Goal: Task Accomplishment & Management: Manage account settings

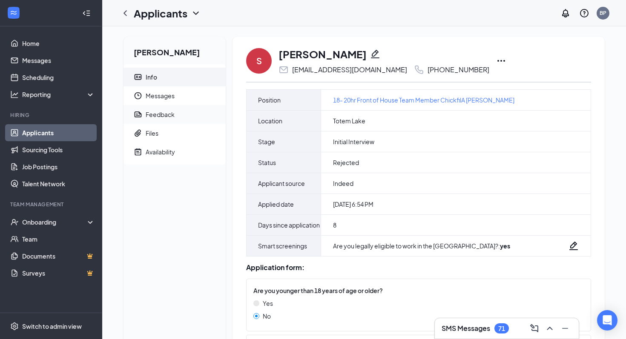
click at [178, 112] on span "Feedback" at bounding box center [182, 114] width 73 height 19
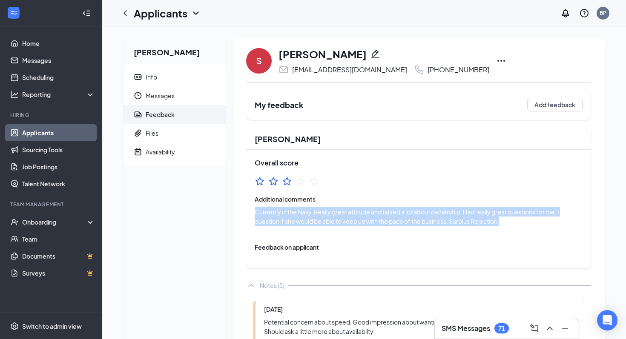
drag, startPoint x: 514, startPoint y: 224, endPoint x: 249, endPoint y: 216, distance: 264.5
click at [249, 216] on div "Overall score Additional comments Currently in the Navy. Really great attitude …" at bounding box center [418, 192] width 345 height 85
copy span "Currently in the Navy. Really great attitude and talked a lot about ownership. …"
click at [224, 78] on li "Info" at bounding box center [174, 77] width 102 height 19
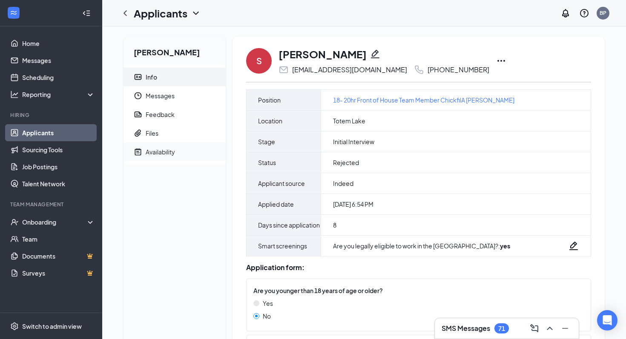
click at [177, 148] on span "Availability" at bounding box center [182, 152] width 73 height 19
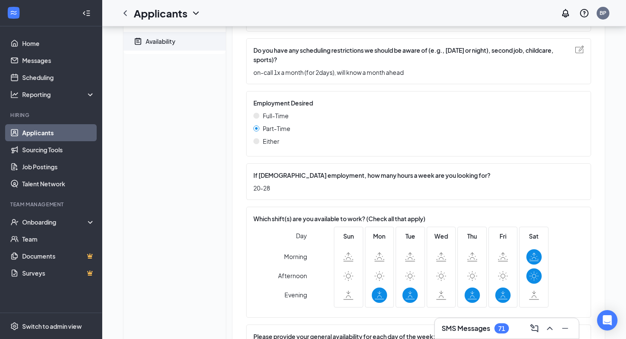
scroll to position [231, 0]
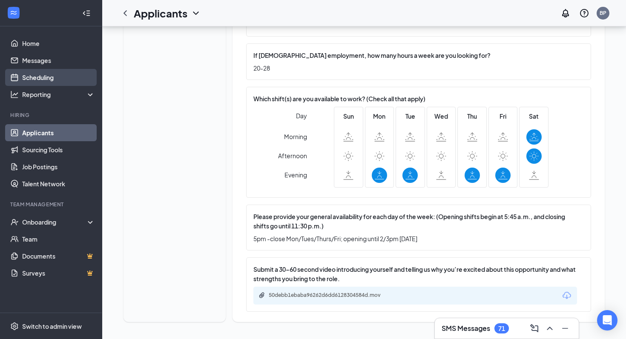
click at [43, 74] on link "Scheduling" at bounding box center [58, 77] width 73 height 17
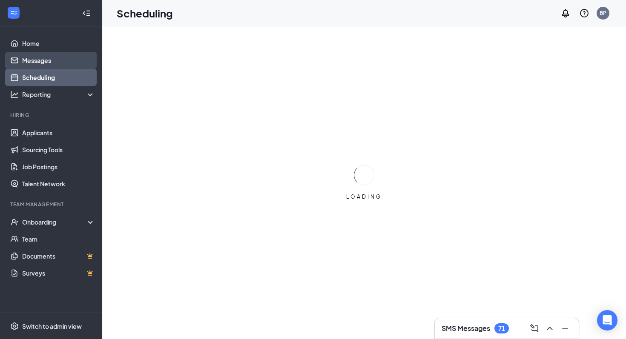
click at [41, 65] on link "Messages" at bounding box center [58, 60] width 73 height 17
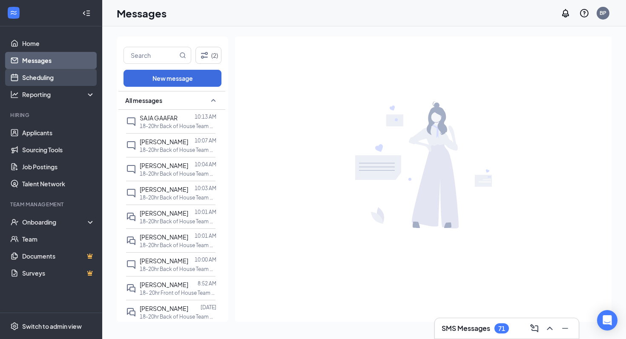
click at [43, 71] on link "Scheduling" at bounding box center [58, 77] width 73 height 17
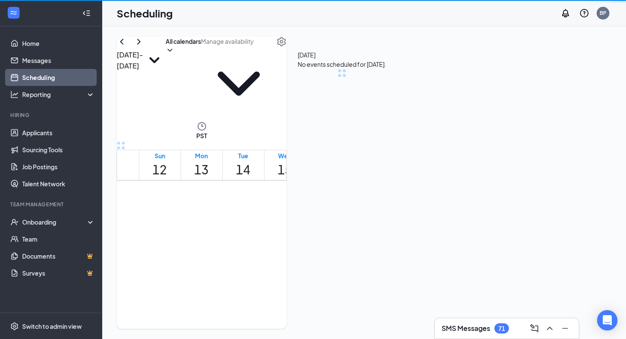
scroll to position [419, 0]
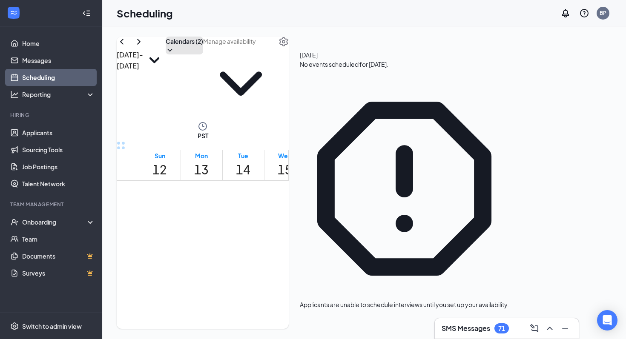
click at [203, 54] on button "Calendars (2)" at bounding box center [184, 46] width 37 height 18
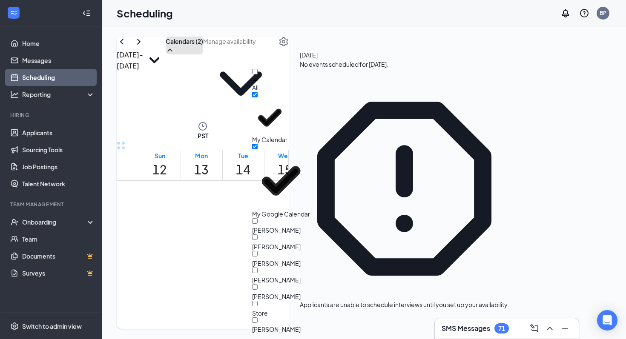
scroll to position [60, 0]
click at [275, 284] on div "[PERSON_NAME]" at bounding box center [290, 292] width 77 height 17
checkbox input "true"
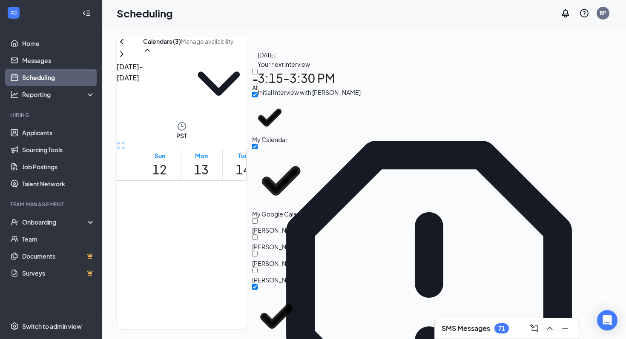
click at [281, 154] on td at bounding box center [285, 149] width 292 height 10
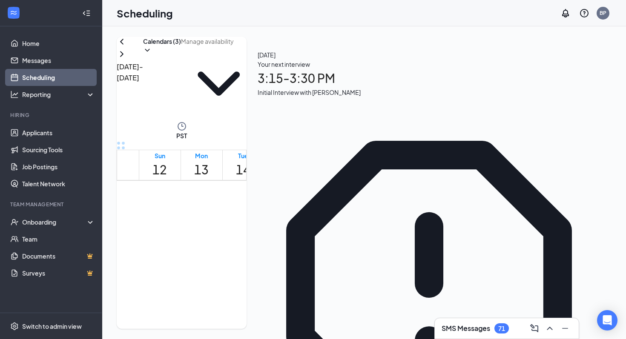
scroll to position [1022, 0]
click at [267, 302] on span "9:00-9:15 PM" at bounding box center [274, 314] width 14 height 25
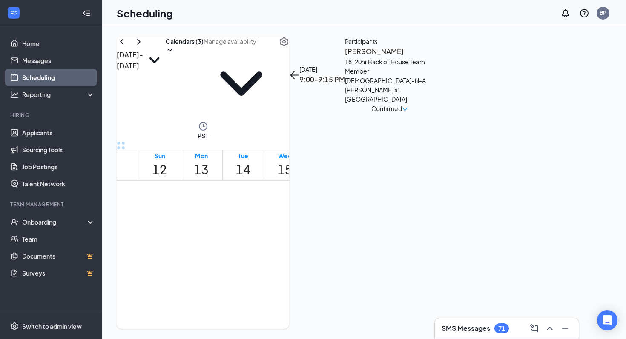
click at [434, 57] on h3 "[PERSON_NAME]" at bounding box center [389, 51] width 89 height 11
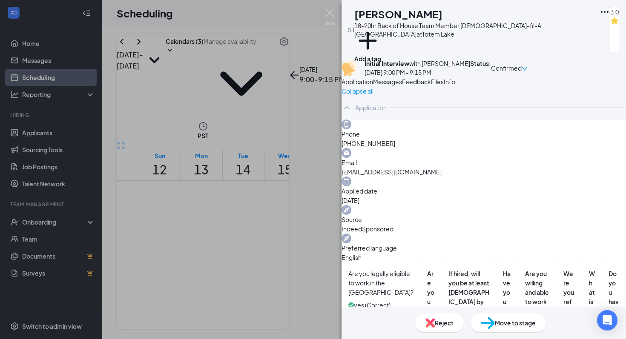
click at [431, 86] on span "Feedback" at bounding box center [416, 82] width 29 height 8
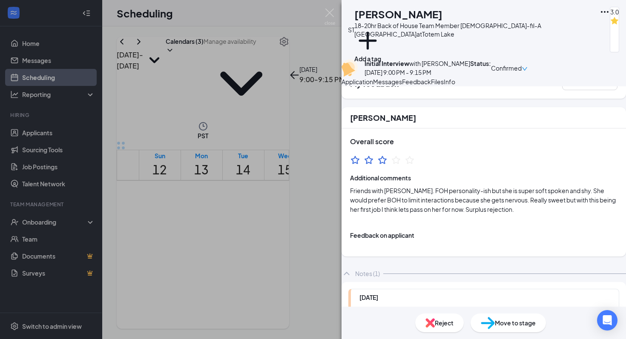
scroll to position [19, 0]
click at [428, 322] on div "Reject" at bounding box center [439, 323] width 49 height 19
checkbox input "true"
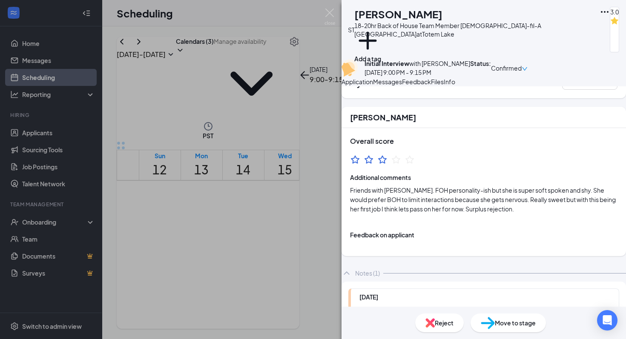
click at [336, 283] on div "ST [PERSON_NAME] 18-20hr Back of House Team Member [DEMOGRAPHIC_DATA]-fil-A [PE…" at bounding box center [313, 169] width 626 height 339
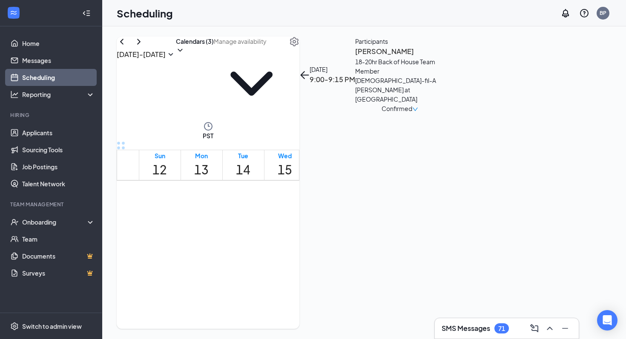
click at [281, 302] on span "9:15-9:30 PM" at bounding box center [288, 314] width 14 height 25
click at [444, 57] on h3 "[PERSON_NAME]" at bounding box center [399, 51] width 89 height 11
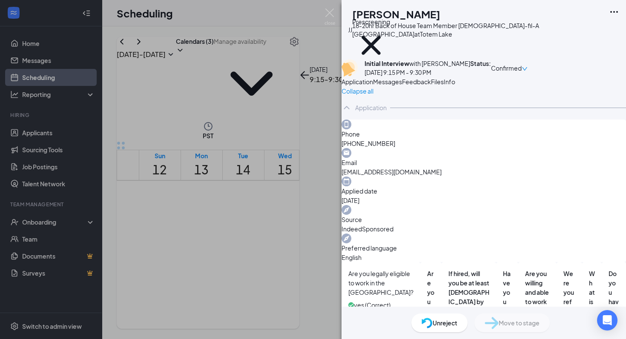
click at [431, 86] on button "Feedback" at bounding box center [416, 81] width 29 height 9
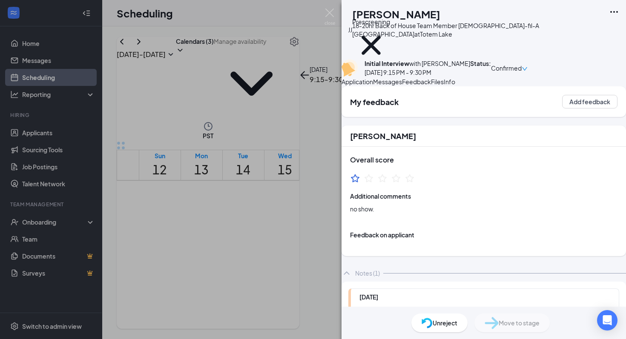
click at [314, 184] on div "[PERSON_NAME] JOHANZ [PERSON_NAME] 18-20hr Back of House Team Member [DEMOGRAPH…" at bounding box center [313, 169] width 626 height 339
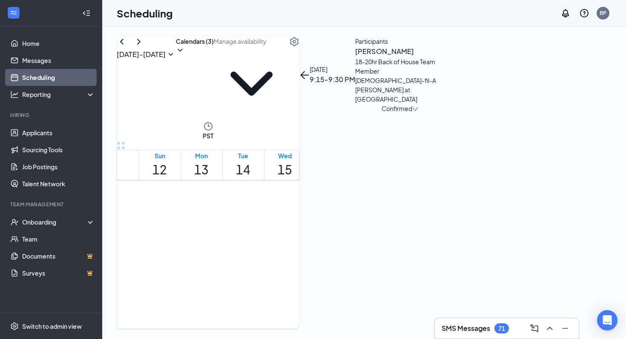
click at [295, 302] on span "9:45-10:00 PM" at bounding box center [302, 314] width 14 height 25
click at [449, 57] on h3 "[PERSON_NAME]" at bounding box center [403, 51] width 89 height 11
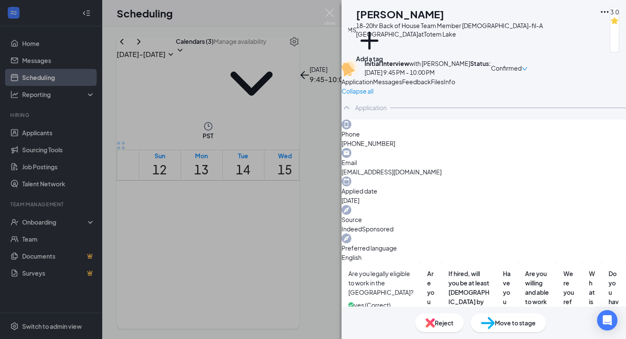
click at [431, 86] on button "Feedback" at bounding box center [416, 81] width 29 height 9
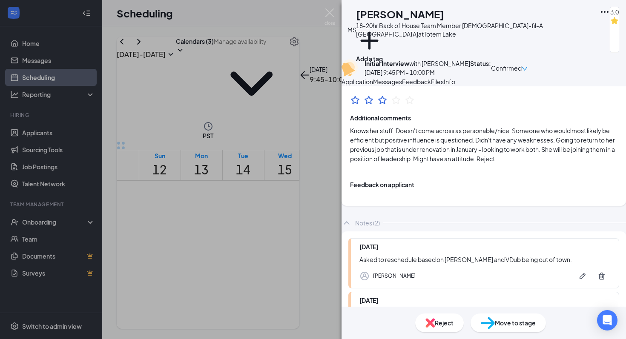
scroll to position [78, 0]
click at [428, 318] on div "Reject" at bounding box center [439, 323] width 49 height 19
checkbox input "true"
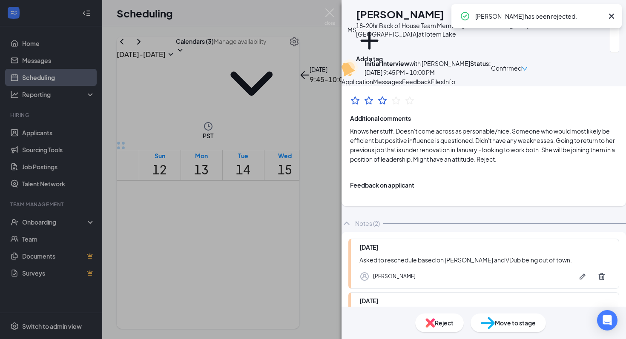
click at [313, 200] on div "[PERSON_NAME] 18-20hr Back of House Team Member [DEMOGRAPHIC_DATA]-fil-A [PERSO…" at bounding box center [313, 169] width 626 height 339
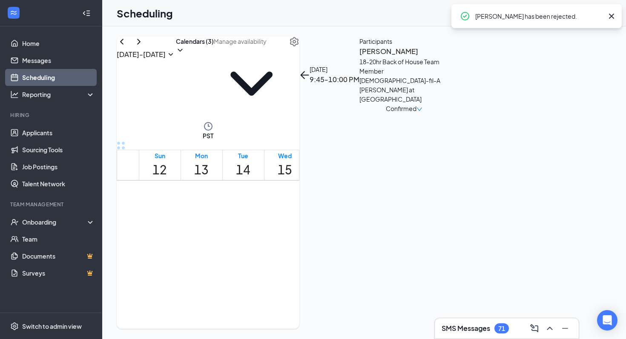
scroll to position [899, 0]
click at [214, 54] on button "Calendars (3)" at bounding box center [195, 46] width 38 height 18
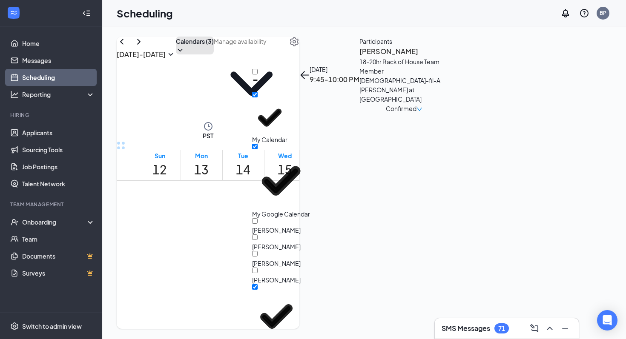
click at [291, 26] on td at bounding box center [285, 21] width 292 height 10
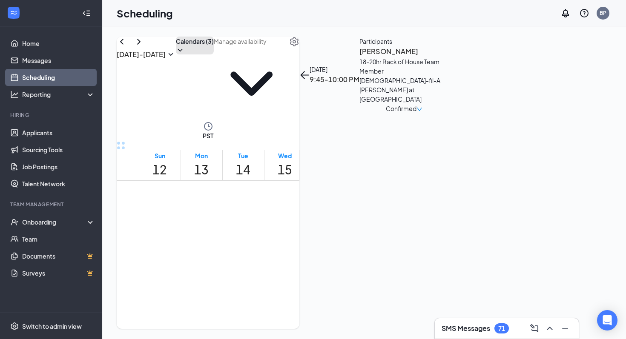
scroll to position [679, 0]
click at [444, 100] on div "18-20hr Back of House Team Member [DEMOGRAPHIC_DATA]-fil-A [PERSON_NAME] at [GE…" at bounding box center [399, 80] width 89 height 47
click at [444, 57] on h3 "[PERSON_NAME]" at bounding box center [399, 51] width 89 height 11
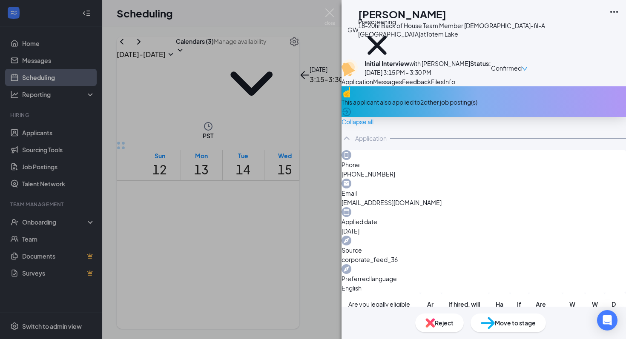
click at [431, 86] on span "Feedback" at bounding box center [416, 82] width 29 height 8
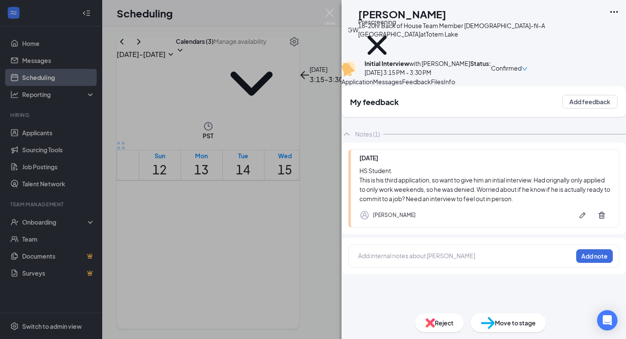
scroll to position [3, 0]
click at [373, 86] on button "Application" at bounding box center [357, 81] width 32 height 9
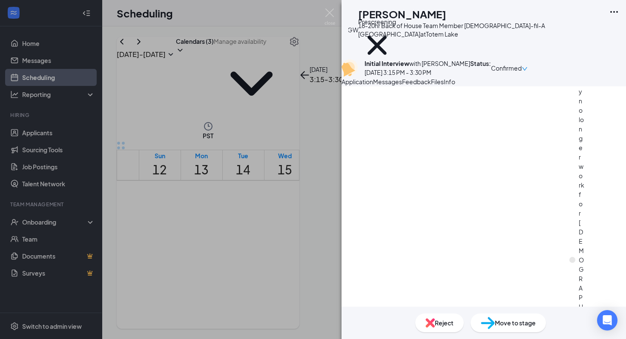
scroll to position [866, 0]
click at [402, 86] on span "Messages" at bounding box center [387, 82] width 29 height 8
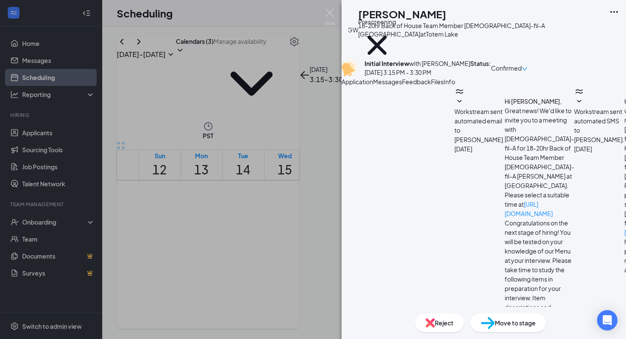
click at [439, 321] on button "Load earlier interactions (about 12 more)" at bounding box center [397, 325] width 113 height 9
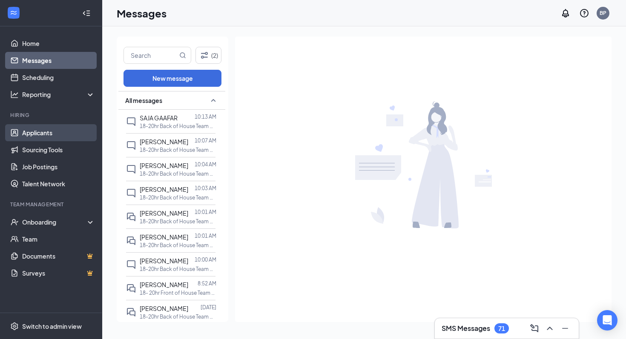
click at [40, 129] on link "Applicants" at bounding box center [58, 132] width 73 height 17
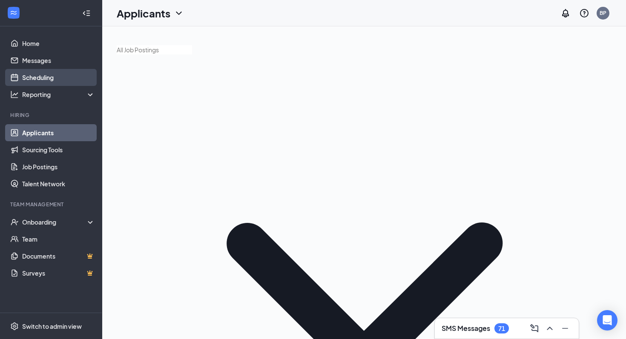
click at [53, 75] on link "Scheduling" at bounding box center [58, 77] width 73 height 17
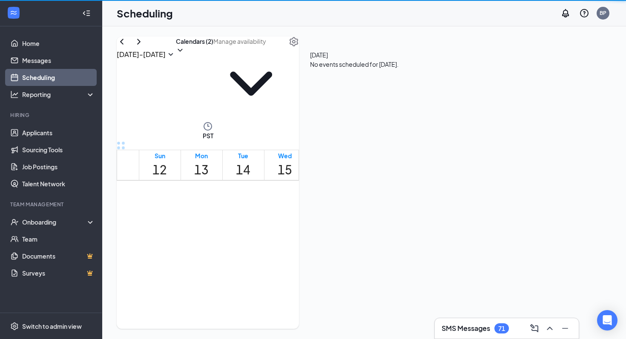
scroll to position [419, 0]
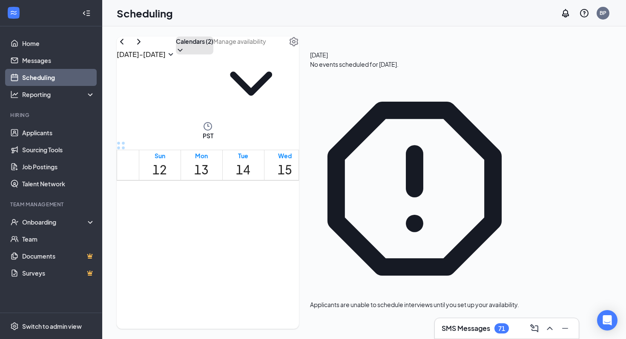
click at [213, 54] on button "Calendars (2)" at bounding box center [194, 46] width 37 height 18
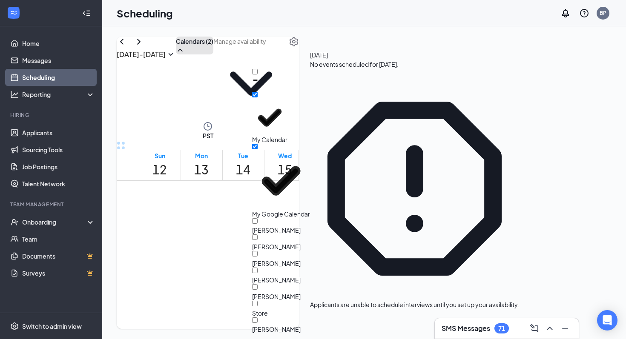
scroll to position [60, 0]
click at [258, 284] on input "[PERSON_NAME]" at bounding box center [255, 287] width 6 height 6
checkbox input "true"
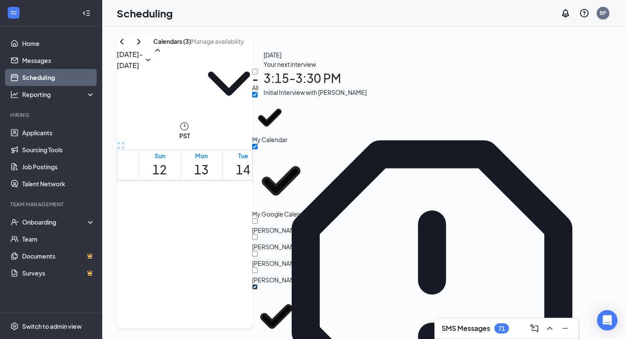
click at [312, 183] on td at bounding box center [285, 178] width 292 height 10
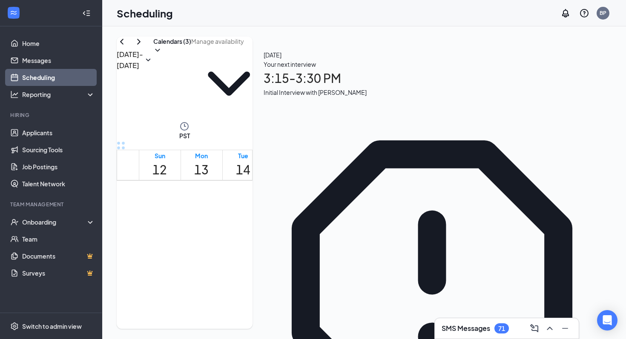
scroll to position [812, 0]
click at [328, 185] on span "3:30-3:45 PM" at bounding box center [335, 197] width 14 height 25
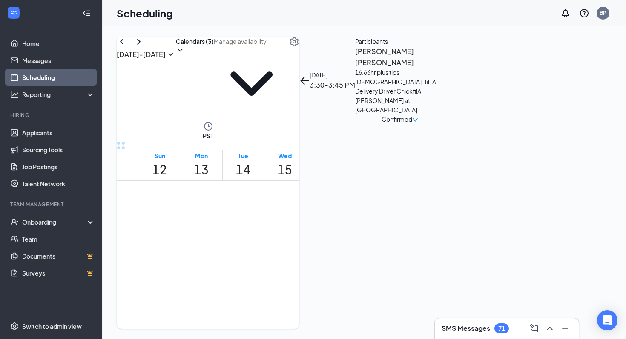
click at [444, 68] on h3 "[PERSON_NAME] [PERSON_NAME]" at bounding box center [399, 57] width 89 height 22
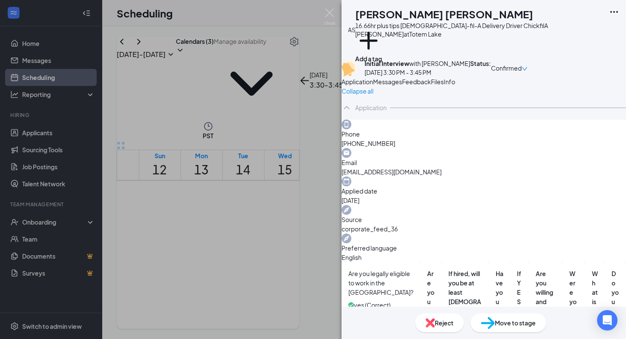
click at [402, 86] on span "Messages" at bounding box center [387, 82] width 29 height 8
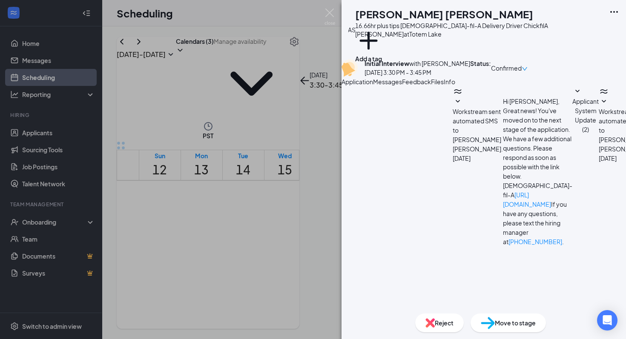
scroll to position [259, 0]
click at [373, 86] on span "Application" at bounding box center [357, 82] width 32 height 8
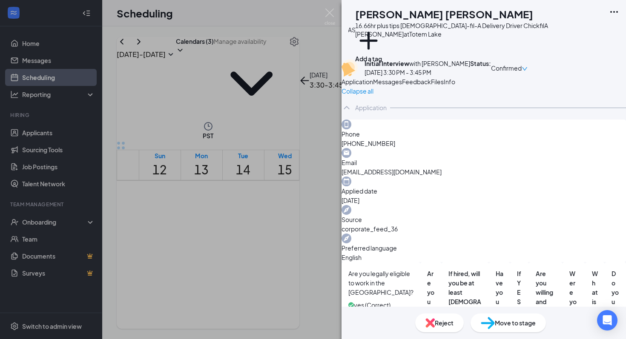
click at [431, 86] on button "Feedback" at bounding box center [416, 81] width 29 height 9
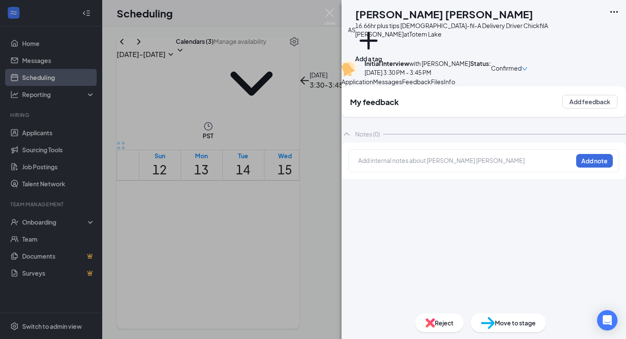
click at [373, 86] on span "Application" at bounding box center [357, 82] width 32 height 8
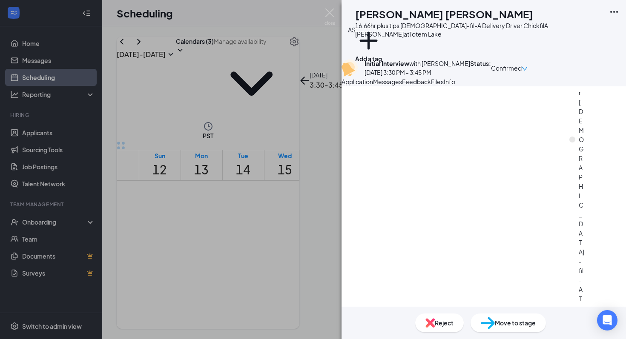
scroll to position [888, 0]
click at [402, 86] on span "Messages" at bounding box center [387, 82] width 29 height 8
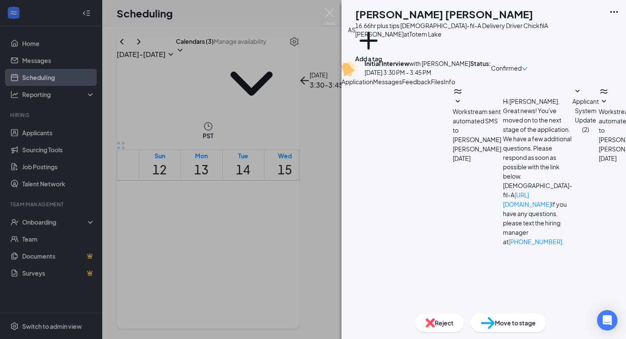
scroll to position [259, 0]
click at [431, 86] on span "Feedback" at bounding box center [416, 82] width 29 height 8
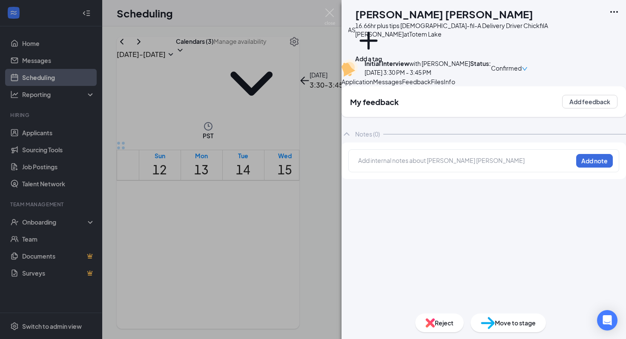
click at [373, 86] on div "Application" at bounding box center [357, 81] width 32 height 9
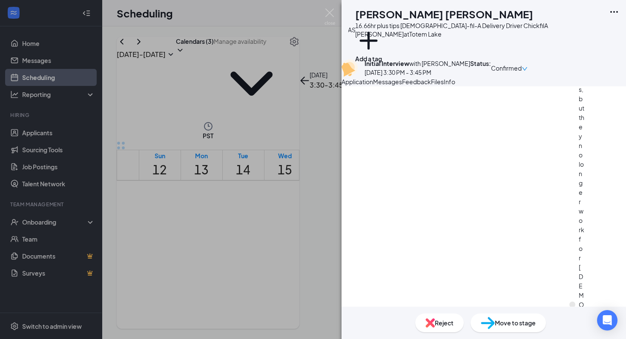
scroll to position [888, 0]
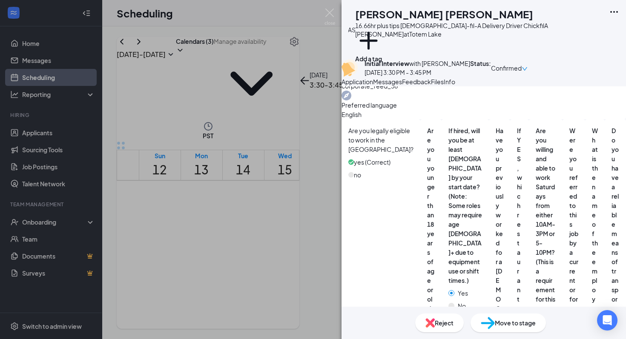
scroll to position [0, 0]
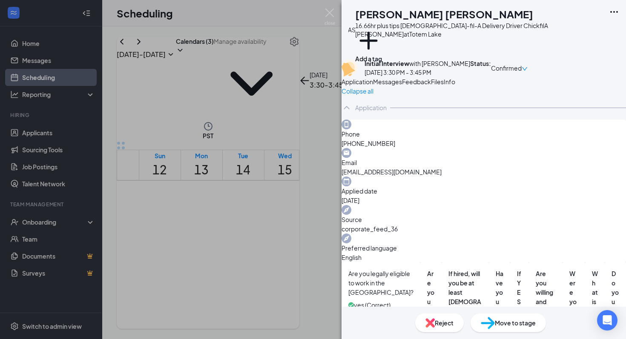
click at [431, 86] on button "Feedback" at bounding box center [416, 81] width 29 height 9
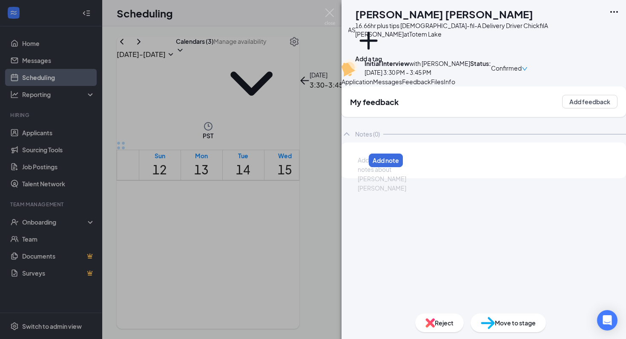
click at [365, 165] on div at bounding box center [361, 160] width 7 height 9
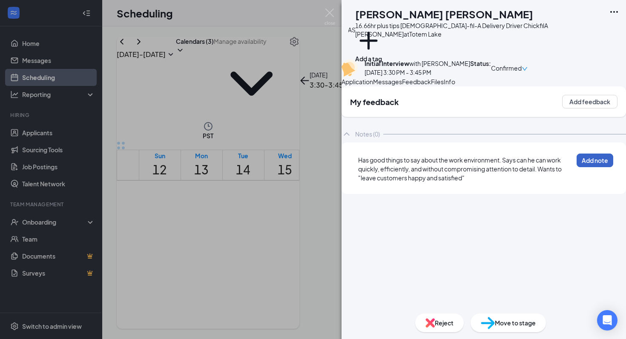
click at [576, 167] on button "Add note" at bounding box center [594, 161] width 37 height 14
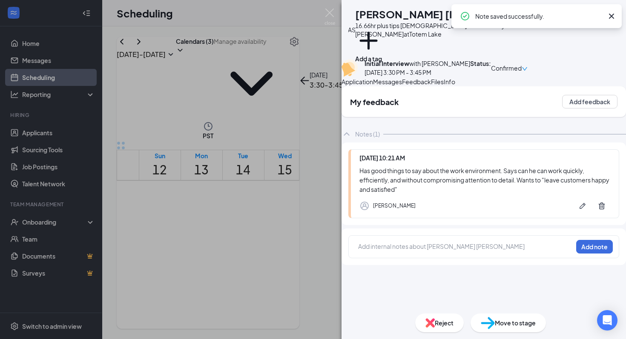
click at [369, 86] on span "Application" at bounding box center [357, 82] width 32 height 8
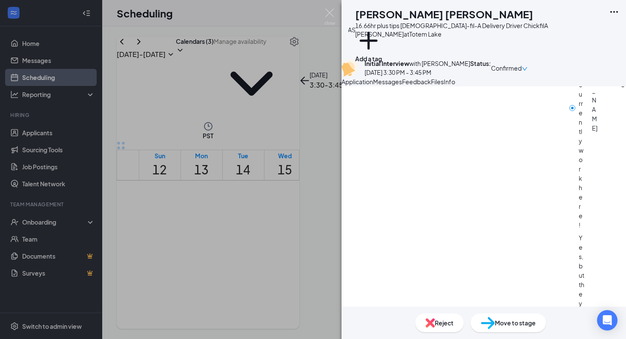
scroll to position [558, 0]
click at [402, 86] on span "Messages" at bounding box center [387, 82] width 29 height 8
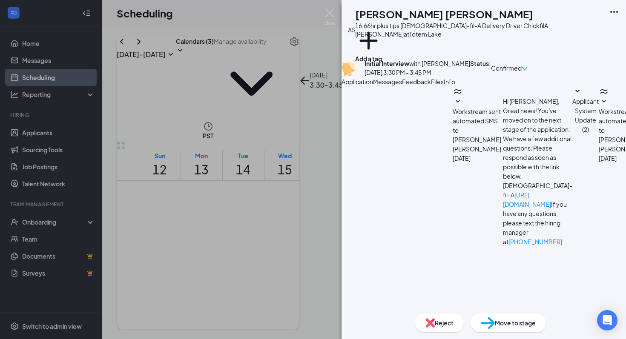
click at [512, 86] on div "Application Messages Feedback Files Info" at bounding box center [483, 81] width 284 height 9
click at [431, 86] on span "Feedback" at bounding box center [416, 82] width 29 height 8
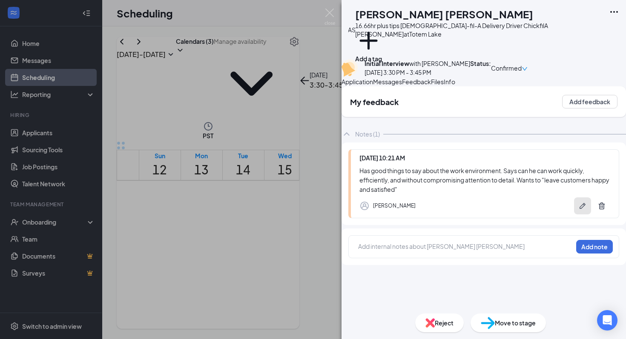
click at [578, 210] on icon "Pen" at bounding box center [582, 206] width 9 height 9
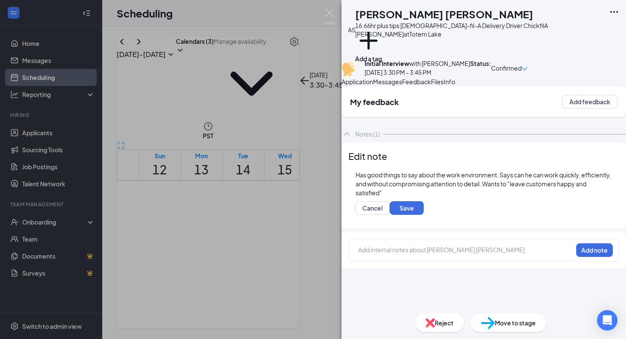
click at [482, 198] on div "Has good things to say about the work environment. Says can he can work quickly…" at bounding box center [484, 184] width 256 height 27
click at [424, 215] on button "Save" at bounding box center [407, 208] width 34 height 14
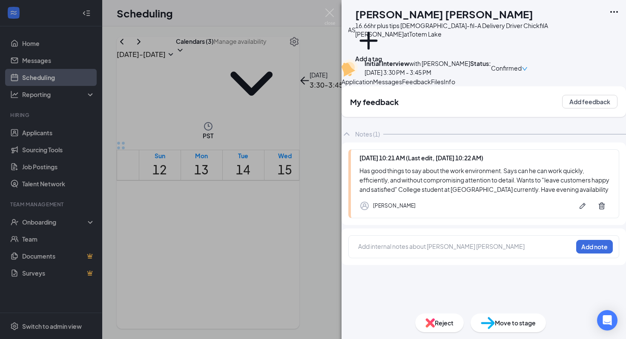
click at [290, 256] on div "AS [PERSON_NAME] [PERSON_NAME] 16.66hr plus tips [DEMOGRAPHIC_DATA]-fil-A Deliv…" at bounding box center [313, 169] width 626 height 339
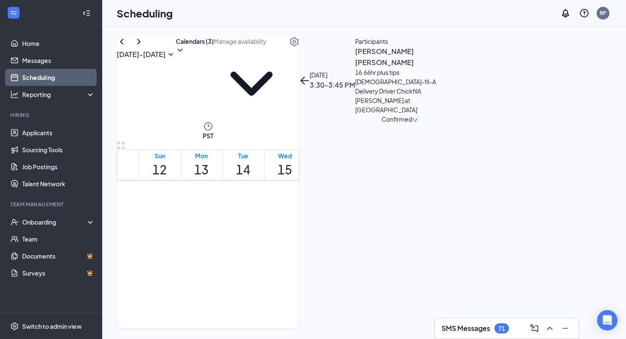
click at [342, 185] on span "3:45-4:00 PM" at bounding box center [349, 197] width 14 height 25
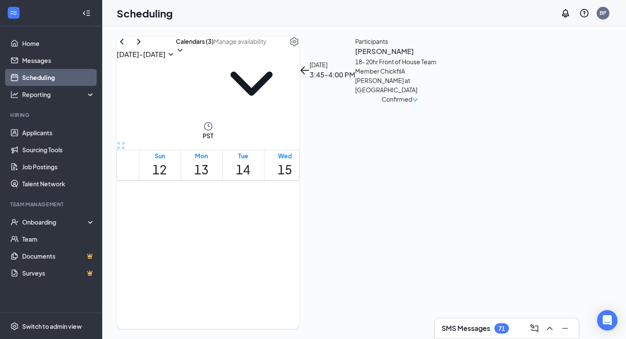
click at [444, 95] on div "18- 20hr Front of House Team Member ChickfilA [PERSON_NAME] at [GEOGRAPHIC_DATA]" at bounding box center [399, 75] width 89 height 37
click at [444, 57] on h3 "[PERSON_NAME]" at bounding box center [399, 51] width 89 height 11
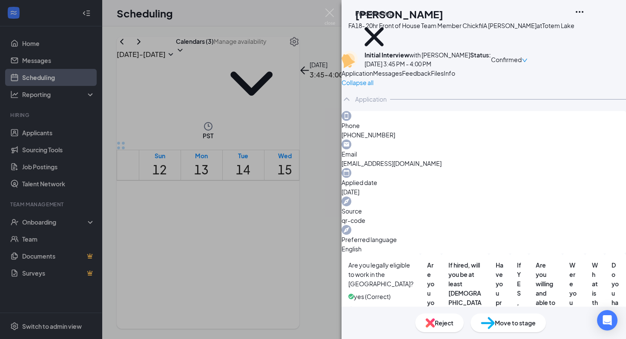
click at [431, 78] on div "Feedback" at bounding box center [416, 73] width 29 height 9
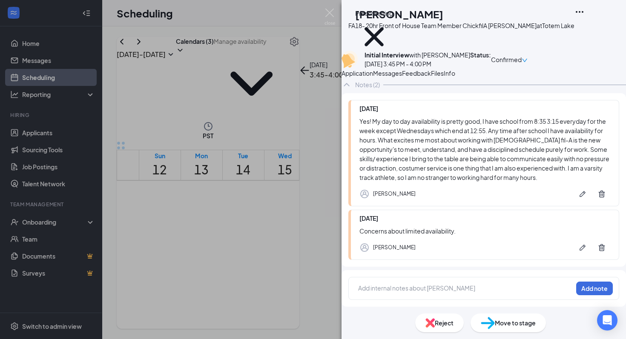
scroll to position [72, 0]
click at [373, 77] on span "Application" at bounding box center [357, 73] width 32 height 8
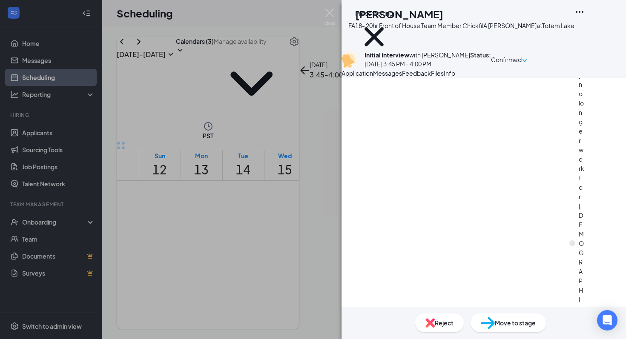
scroll to position [775, 0]
click at [280, 214] on div "FA [PERSON_NAME] 18- 20hr Front of House Team Member ChickfilA [PERSON_NAME] at…" at bounding box center [313, 169] width 626 height 339
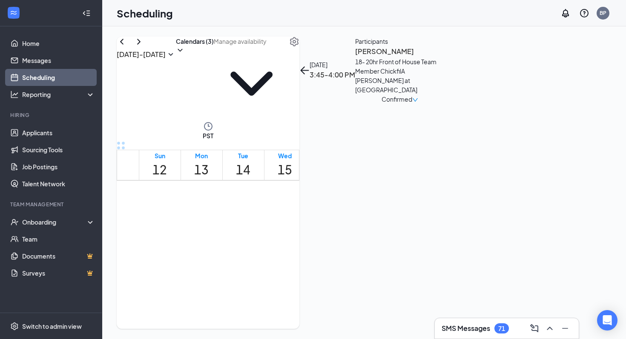
click at [342, 185] on span "3:45-4:00 PM" at bounding box center [349, 197] width 14 height 25
click at [295, 186] on div "[PERSON_NAME] 3:30-3:45 PM 1 3:45-4:00 PM 1" at bounding box center [294, 226] width 19 height 80
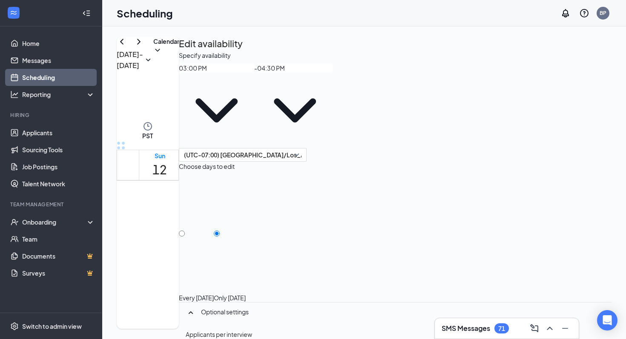
click at [293, 240] on span "4:00-4:15 PM" at bounding box center [282, 244] width 33 height 9
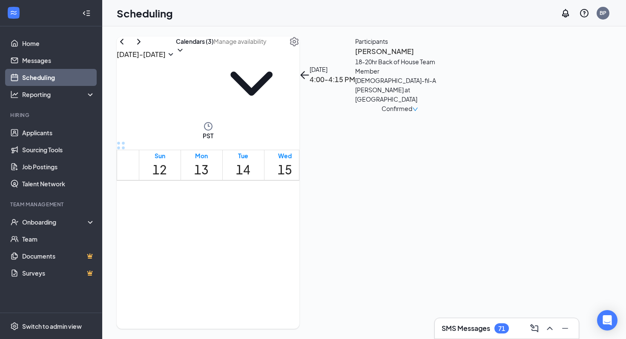
click at [444, 57] on h3 "[PERSON_NAME]" at bounding box center [399, 51] width 89 height 11
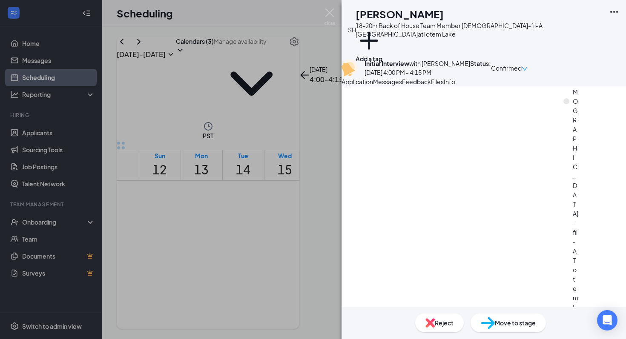
scroll to position [860, 0]
click at [431, 86] on span "Feedback" at bounding box center [416, 82] width 29 height 8
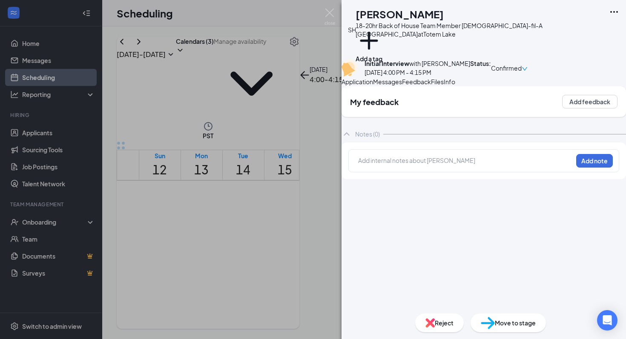
click at [373, 86] on span "Application" at bounding box center [357, 82] width 32 height 8
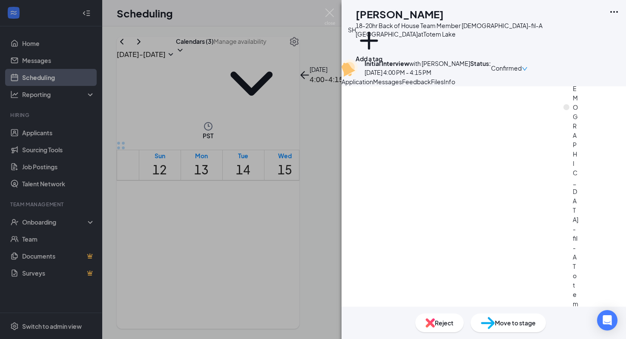
scroll to position [860, 0]
click at [431, 86] on span "Feedback" at bounding box center [416, 82] width 29 height 8
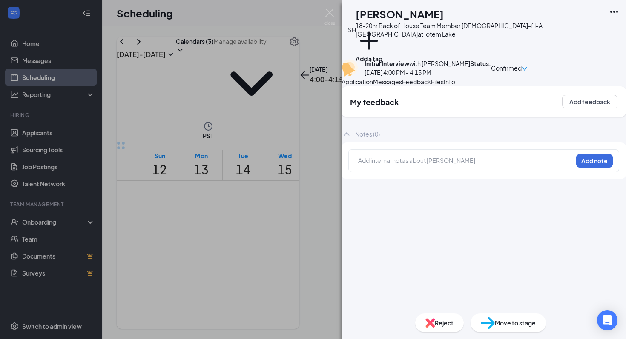
click at [306, 186] on div "SH [PERSON_NAME] 18-20hr Back of House Team Member [DEMOGRAPHIC_DATA]-fil-A [PE…" at bounding box center [313, 169] width 626 height 339
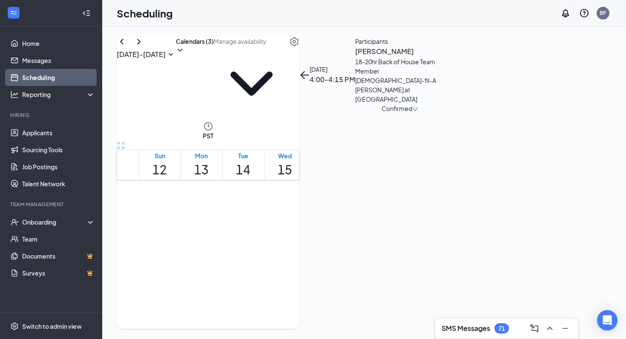
click at [328, 186] on div at bounding box center [328, 203] width 0 height 35
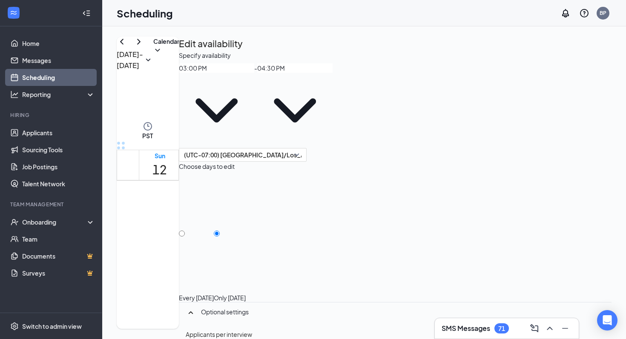
click at [464, 89] on div "Specify availability 03:00 PM - 04:30 PM" at bounding box center [395, 99] width 433 height 97
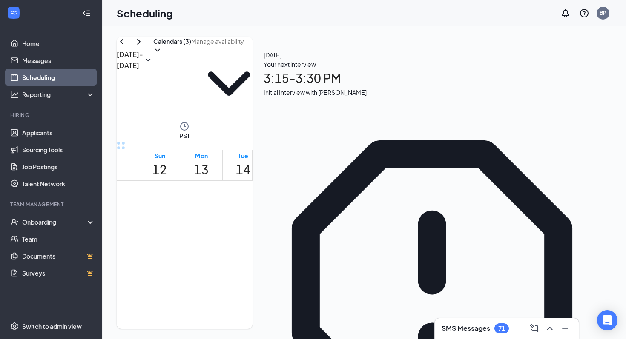
click at [328, 190] on div at bounding box center [328, 203] width 0 height 35
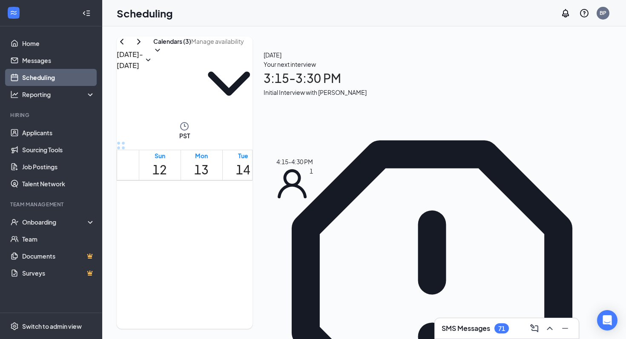
click at [291, 263] on div "1" at bounding box center [282, 278] width 33 height 30
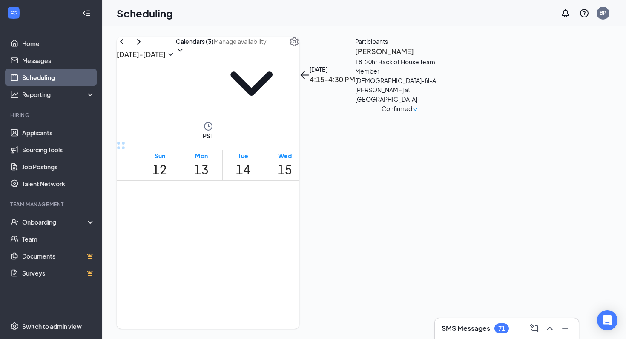
click at [444, 57] on h3 "[PERSON_NAME]" at bounding box center [399, 51] width 89 height 11
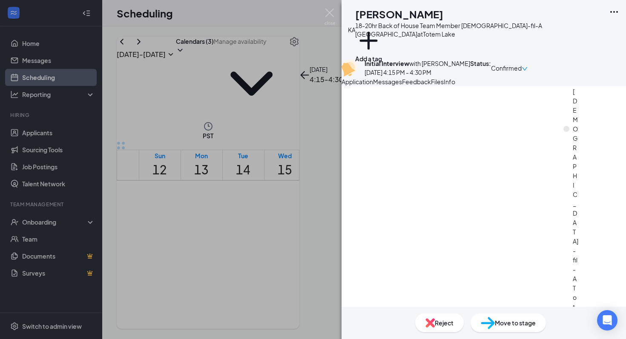
scroll to position [850, 0]
click at [431, 86] on span "Feedback" at bounding box center [416, 82] width 29 height 8
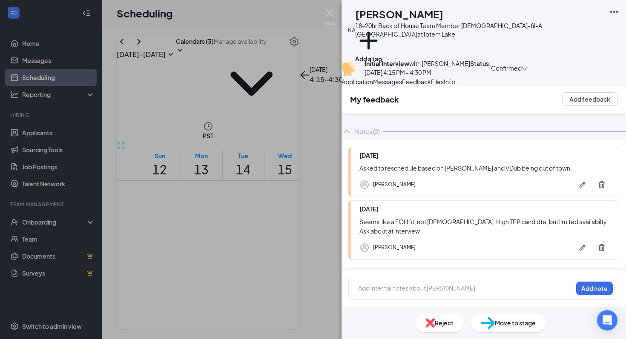
scroll to position [15, 0]
click at [306, 200] on div "KA [PERSON_NAME] 18-20hr Back of House Team Member [DEMOGRAPHIC_DATA]-fil-A [PE…" at bounding box center [313, 169] width 626 height 339
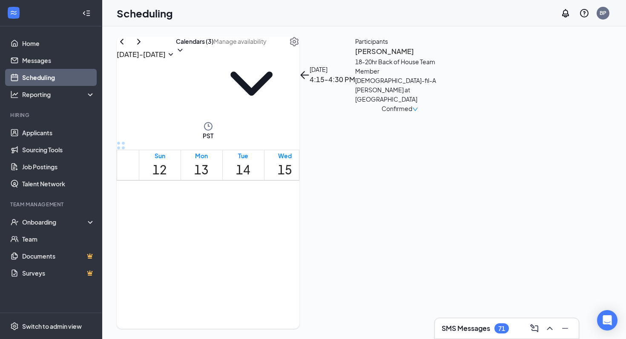
click at [328, 186] on div at bounding box center [328, 203] width 0 height 35
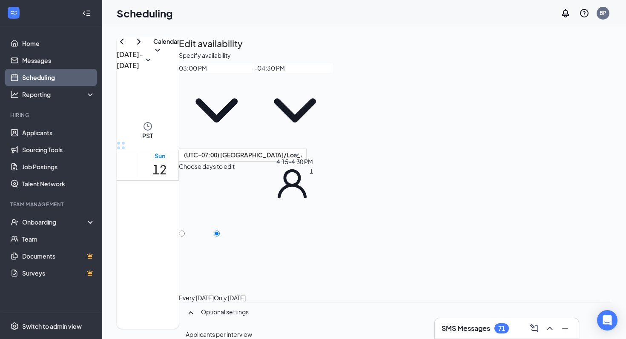
click at [293, 178] on div "4:15-4:30 PM 1" at bounding box center [294, 179] width 38 height 44
click at [292, 24] on td at bounding box center [285, 19] width 292 height 10
click at [251, 14] on td at bounding box center [285, 10] width 292 height 10
click at [287, 240] on span "4:00-4:15 PM" at bounding box center [282, 244] width 33 height 9
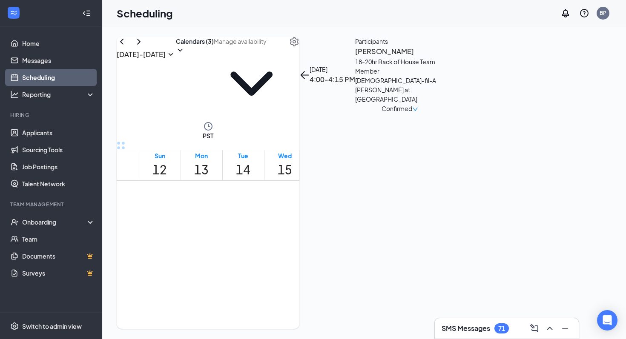
click at [444, 57] on h3 "[PERSON_NAME]" at bounding box center [399, 51] width 89 height 11
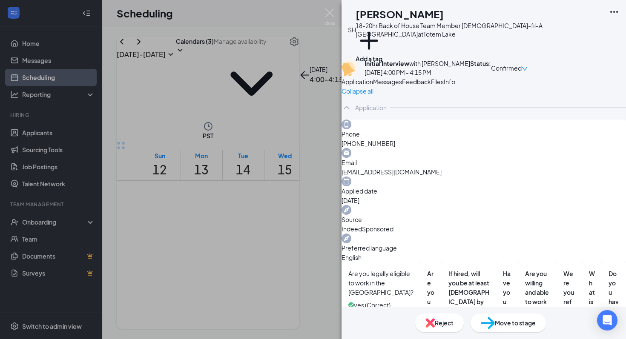
click at [431, 86] on span "Feedback" at bounding box center [416, 82] width 29 height 8
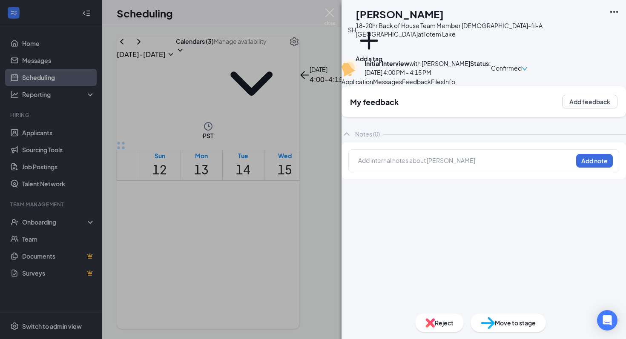
click at [373, 86] on span "Application" at bounding box center [357, 82] width 32 height 8
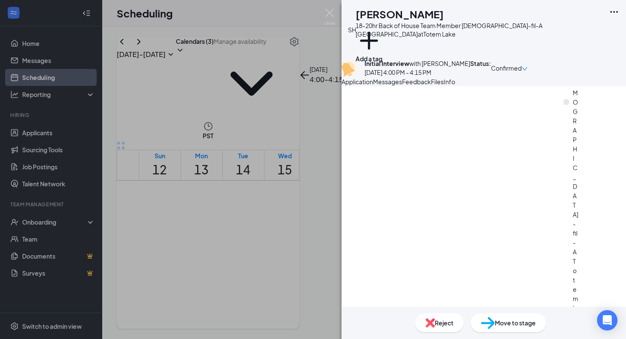
scroll to position [860, 0]
click at [431, 86] on div "Feedback" at bounding box center [416, 81] width 29 height 9
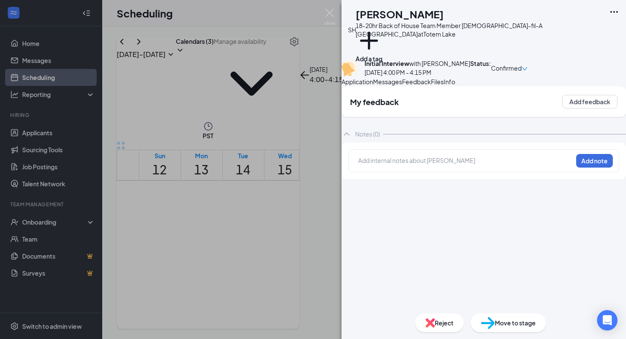
click at [406, 165] on div at bounding box center [465, 160] width 214 height 9
drag, startPoint x: 420, startPoint y: 190, endPoint x: 273, endPoint y: 172, distance: 147.6
click at [273, 172] on div "SH [PERSON_NAME] 18-20hr Back of House Team Member [DEMOGRAPHIC_DATA]-fil-A [PE…" at bounding box center [313, 169] width 626 height 339
